Goal: Information Seeking & Learning: Learn about a topic

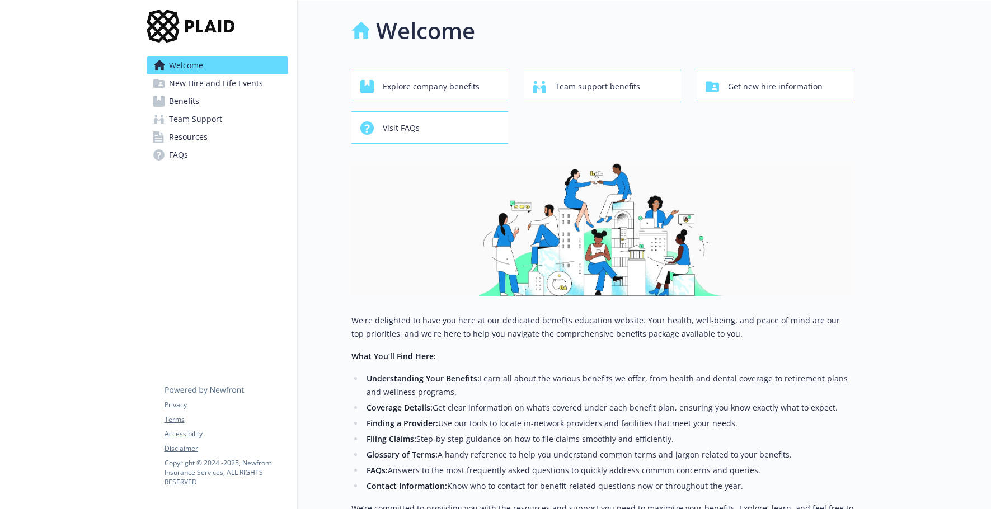
click at [173, 101] on span "Benefits" at bounding box center [184, 101] width 30 height 18
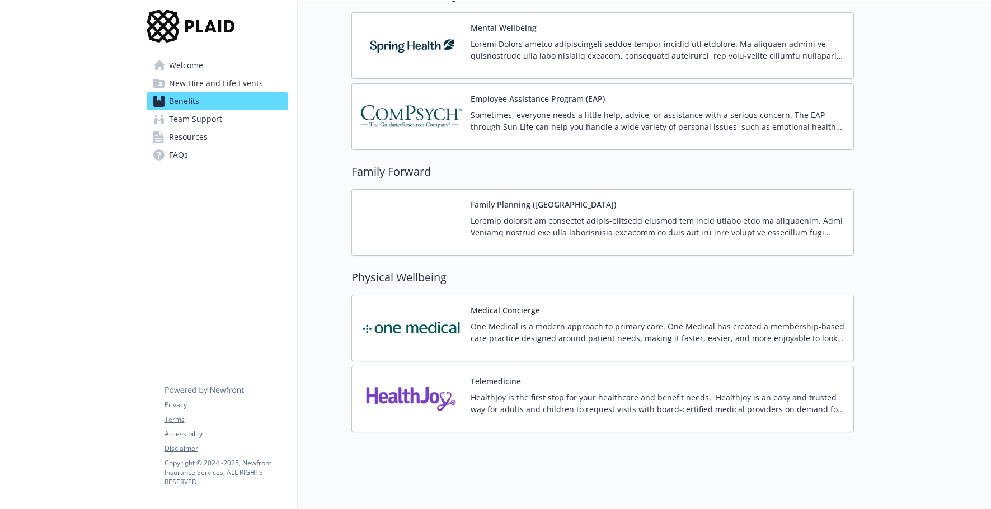
scroll to position [2072, 0]
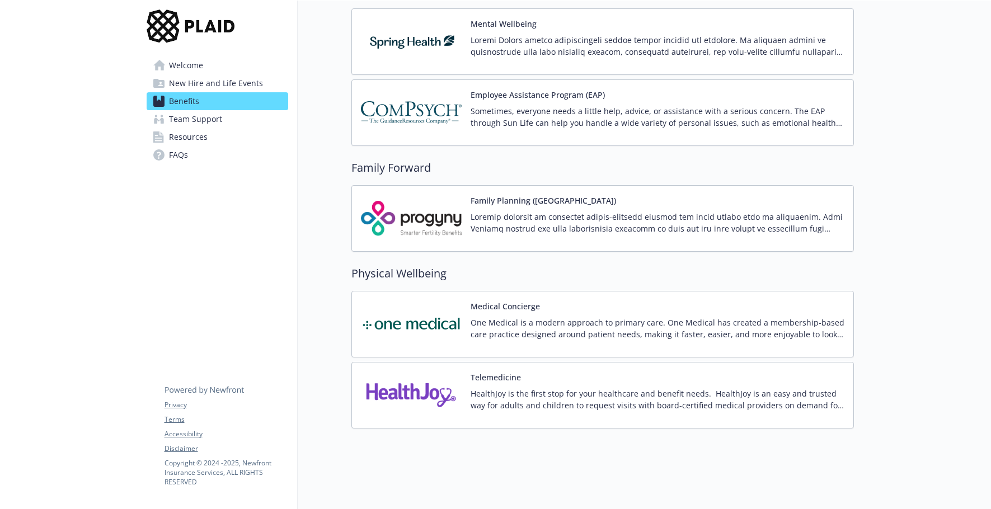
click at [480, 117] on p "Sometimes, everyone needs a little help, advice, or assistance with a serious c…" at bounding box center [657, 116] width 374 height 23
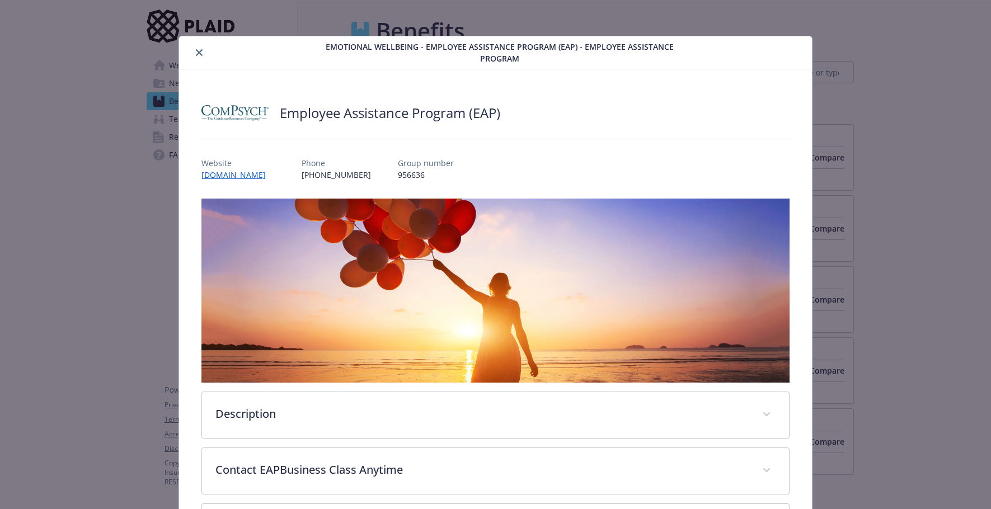
click at [198, 41] on div "Emotional Wellbeing - Employee Assistance Program (EAP) - Employee Assistance P…" at bounding box center [495, 52] width 633 height 33
click at [199, 49] on icon "close" at bounding box center [199, 52] width 7 height 7
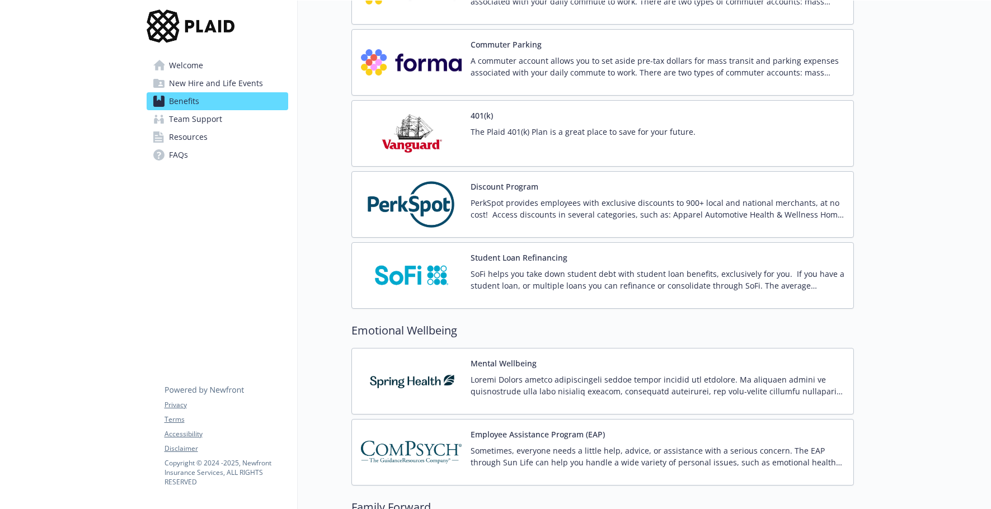
scroll to position [1734, 0]
